Goal: Check status: Check status

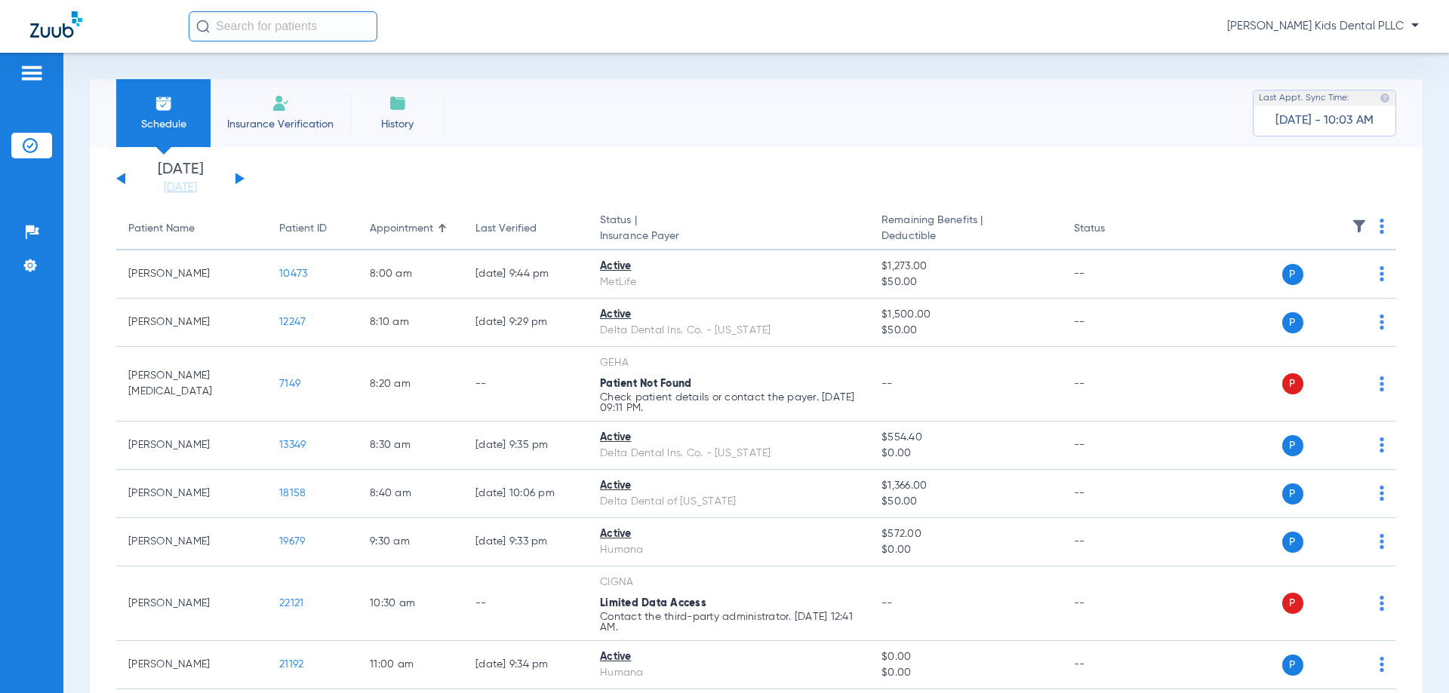
drag, startPoint x: 241, startPoint y: 173, endPoint x: 236, endPoint y: 186, distance: 13.6
click at [239, 178] on div "[DATE] [DATE] [DATE] [DATE] [DATE] [DATE] [DATE] [DATE] [DATE] [DATE] [DATE] [D…" at bounding box center [180, 178] width 128 height 33
click at [239, 180] on button at bounding box center [239, 178] width 9 height 11
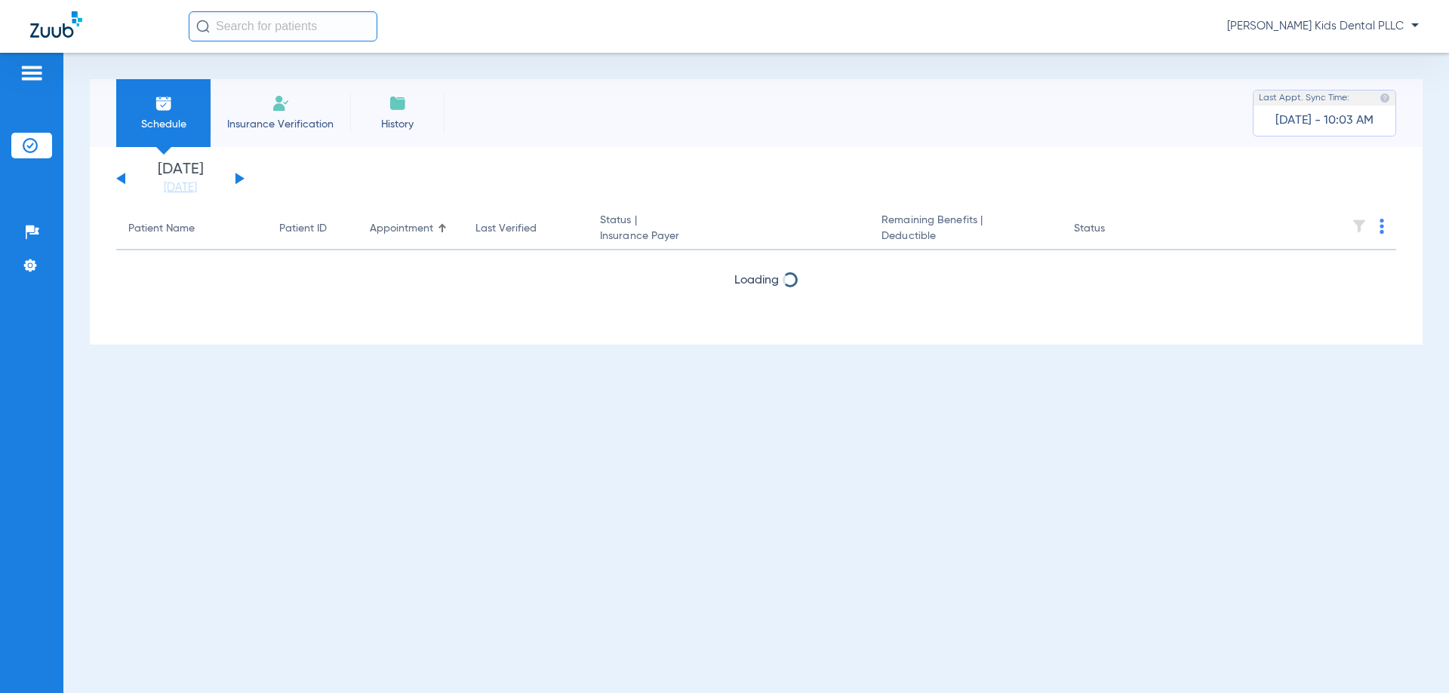
click at [239, 180] on button at bounding box center [239, 178] width 9 height 11
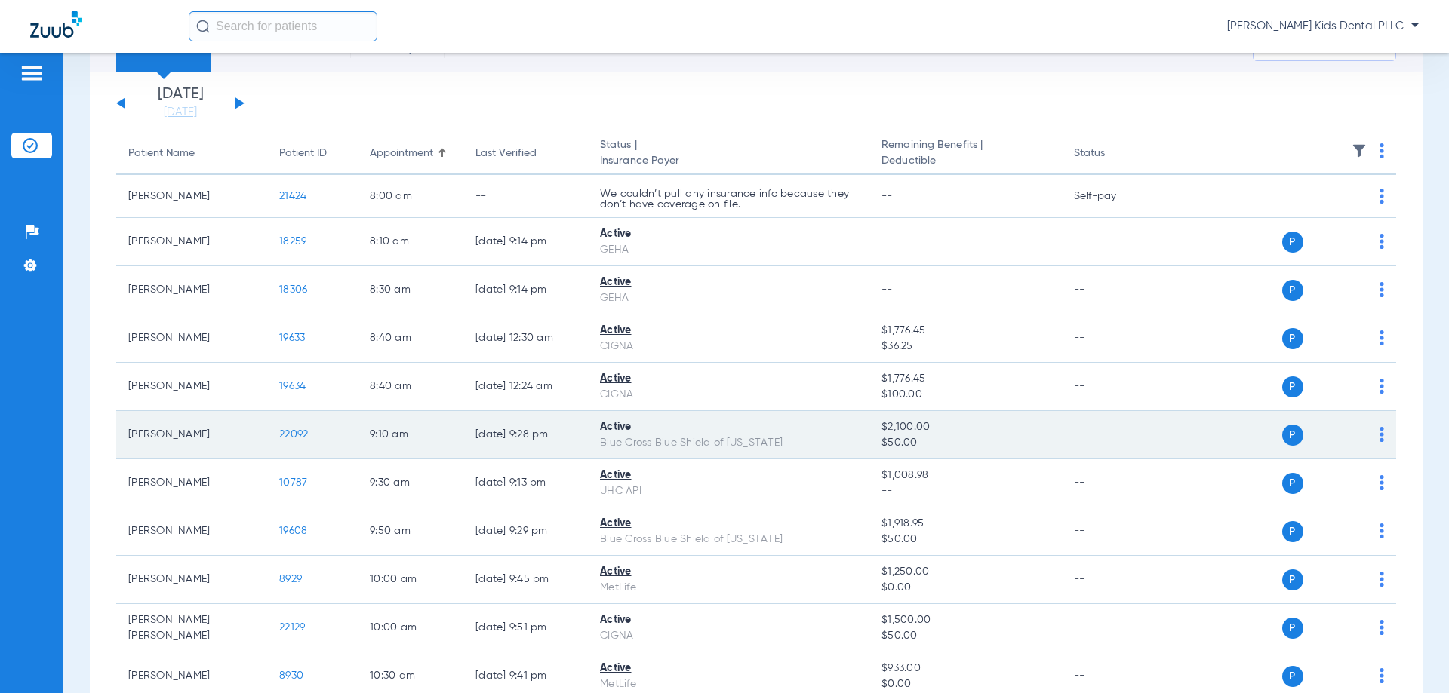
scroll to position [151, 0]
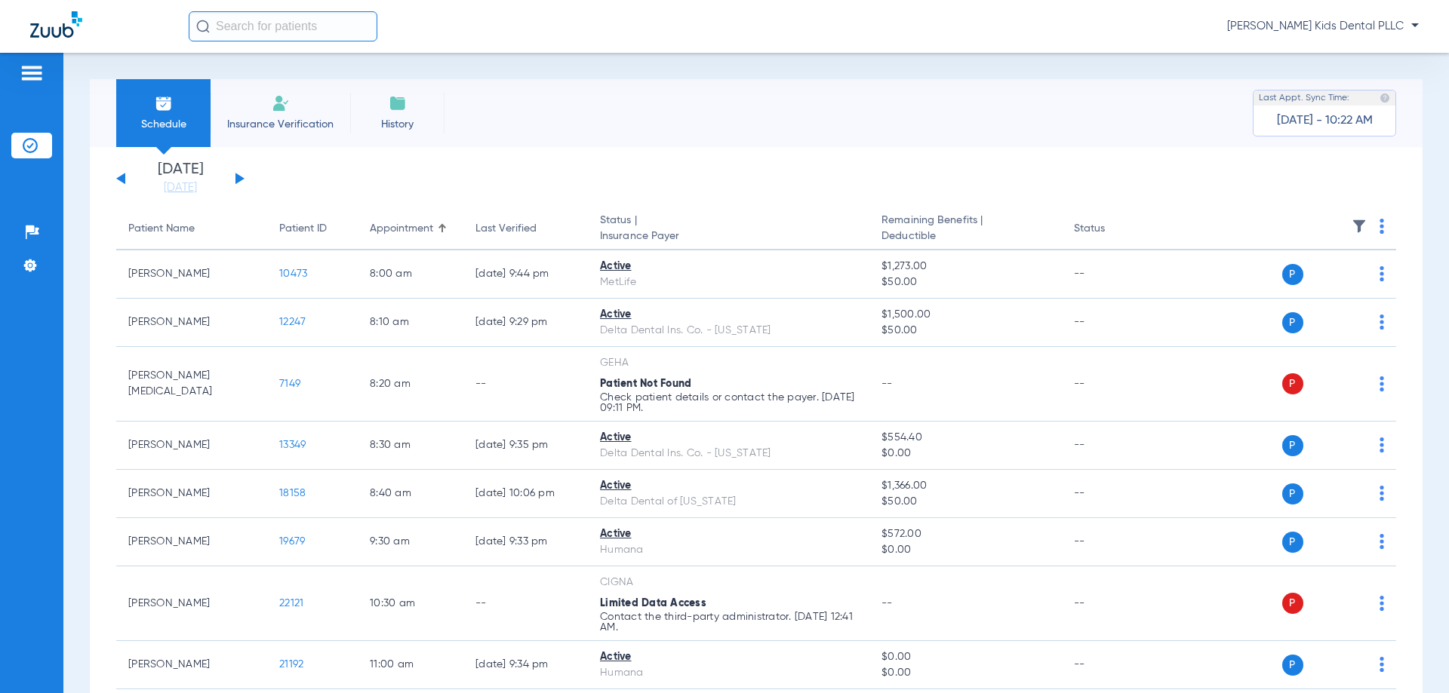
click at [234, 182] on div "[DATE] [DATE] [DATE] [DATE] [DATE] [DATE] [DATE] [DATE] [DATE] [DATE] [DATE] [D…" at bounding box center [180, 178] width 128 height 33
click at [236, 177] on button at bounding box center [239, 178] width 9 height 11
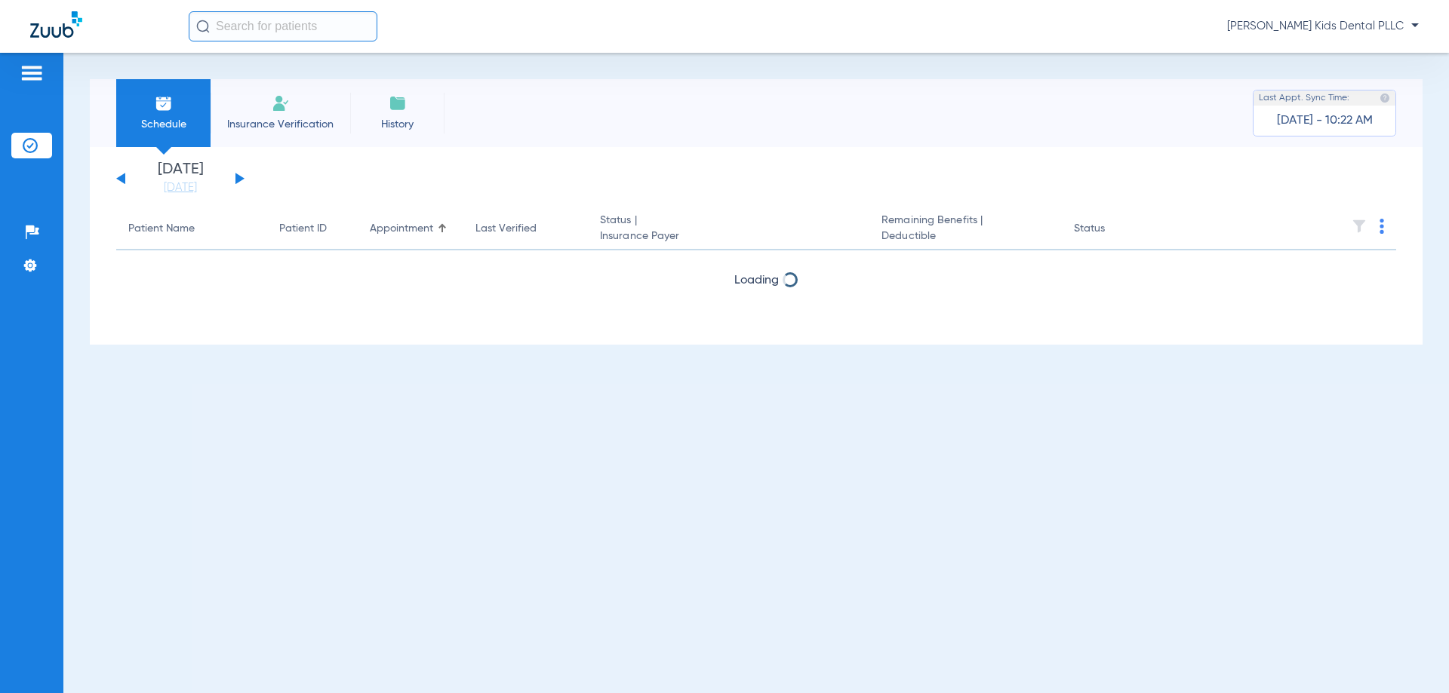
click at [236, 177] on button at bounding box center [239, 178] width 9 height 11
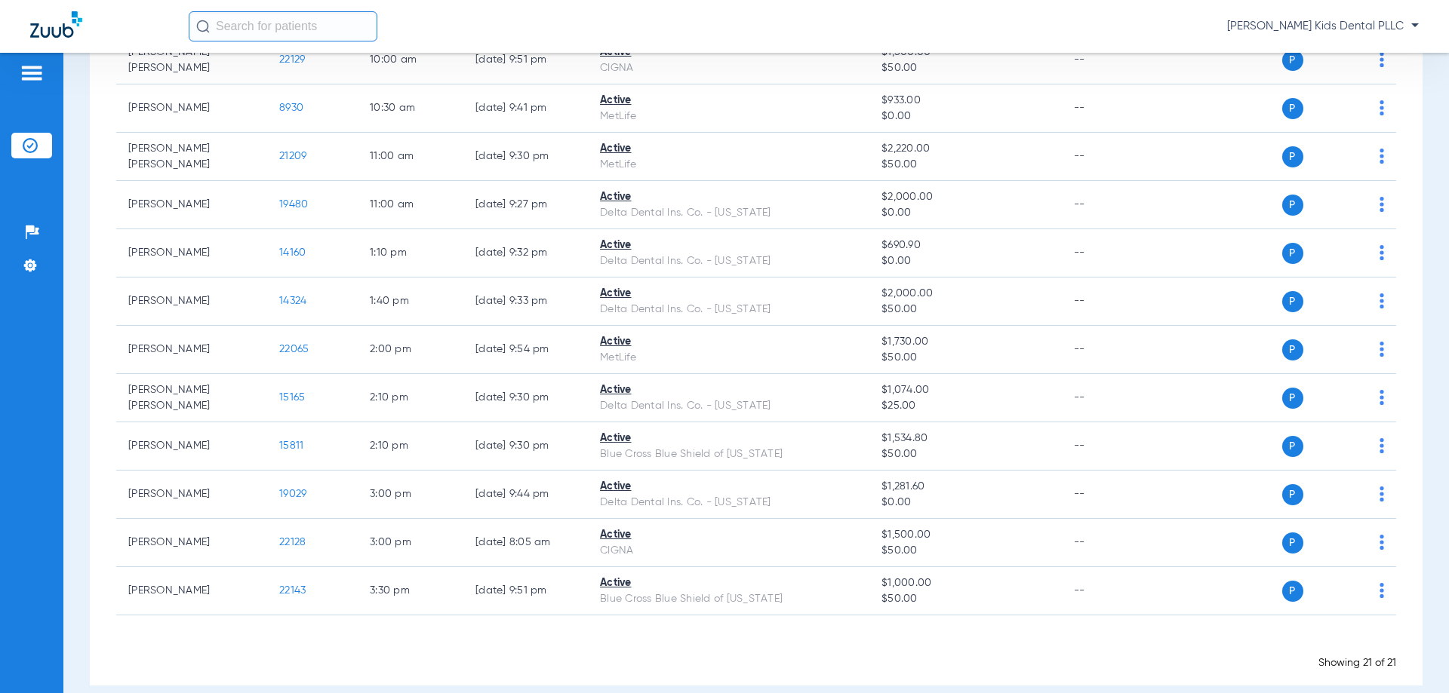
scroll to position [662, 0]
